Goal: Book appointment/travel/reservation

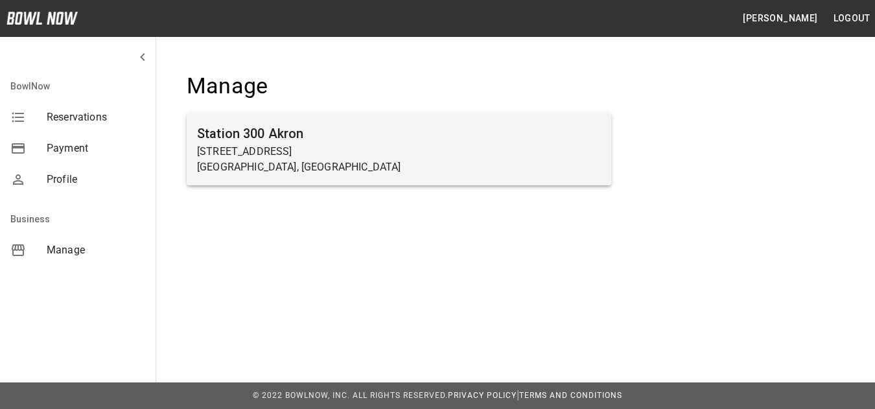
click at [255, 148] on p "[STREET_ADDRESS]" at bounding box center [399, 152] width 404 height 16
